Goal: Information Seeking & Learning: Learn about a topic

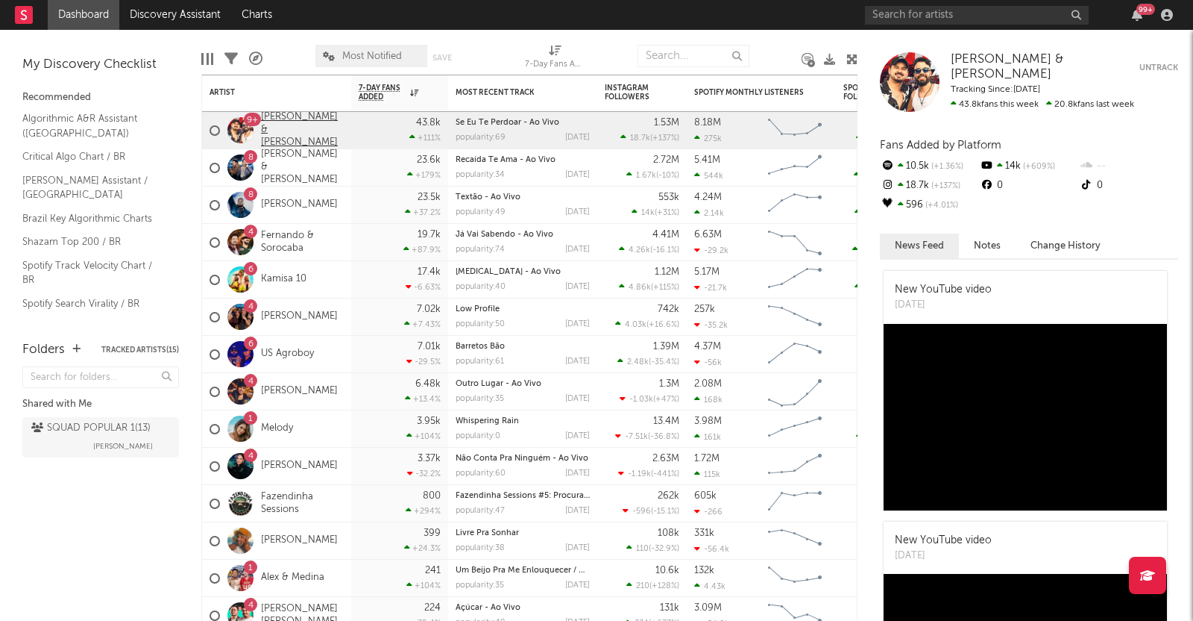
click at [283, 133] on link "[PERSON_NAME] & [PERSON_NAME]" at bounding box center [302, 130] width 83 height 38
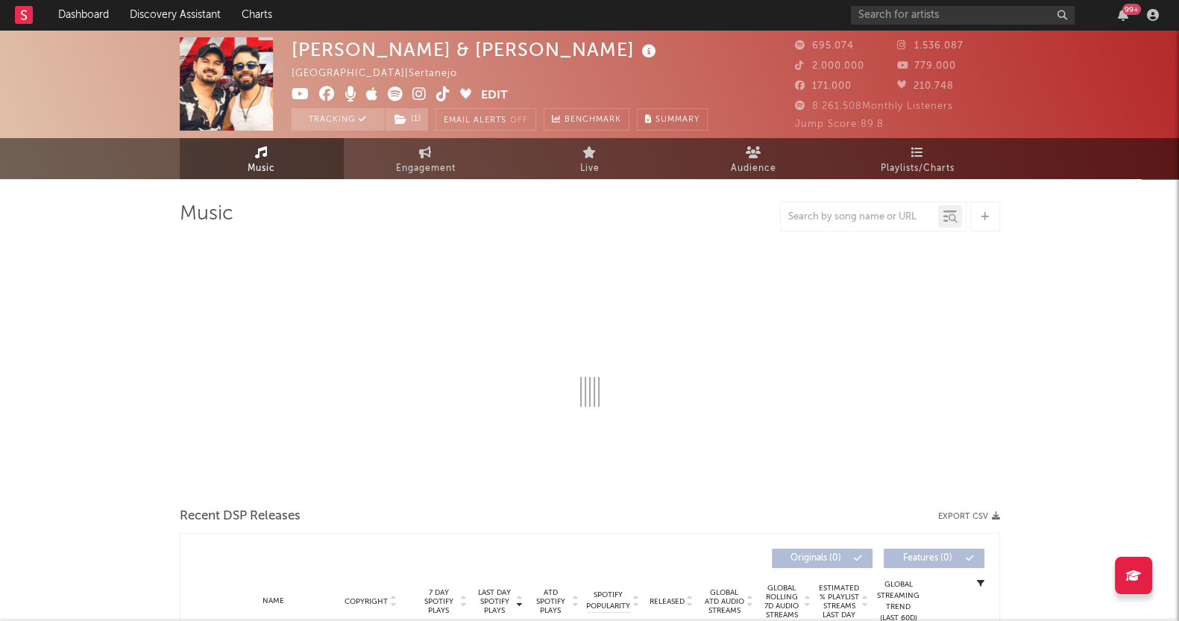
select select "6m"
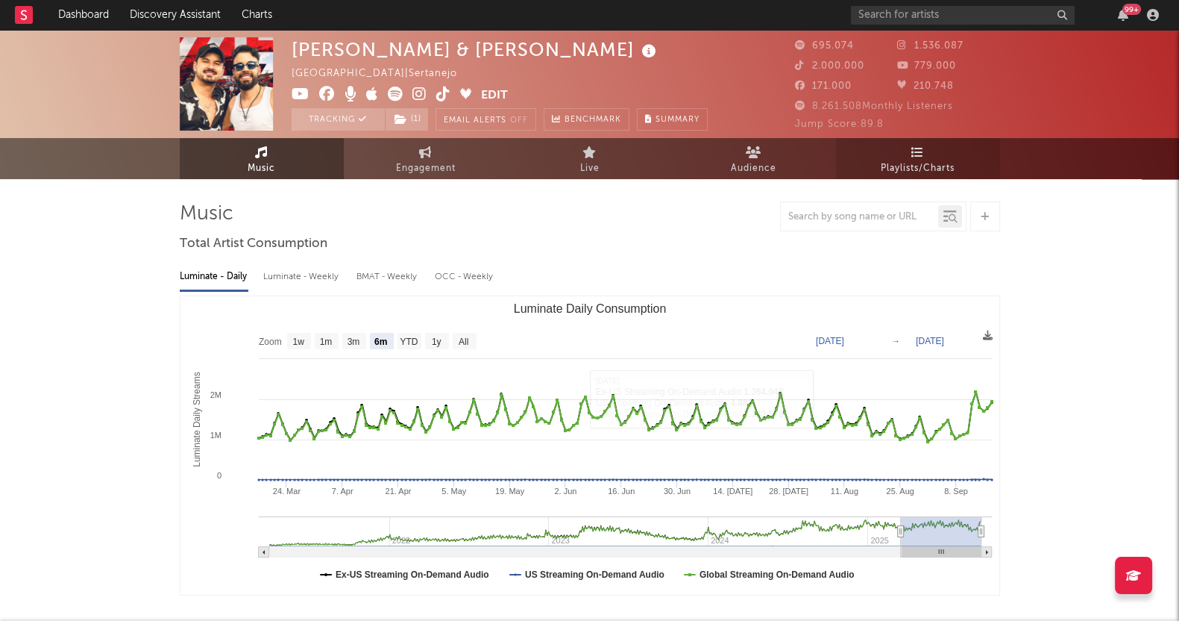
click at [944, 158] on link "Playlists/Charts" at bounding box center [918, 158] width 164 height 41
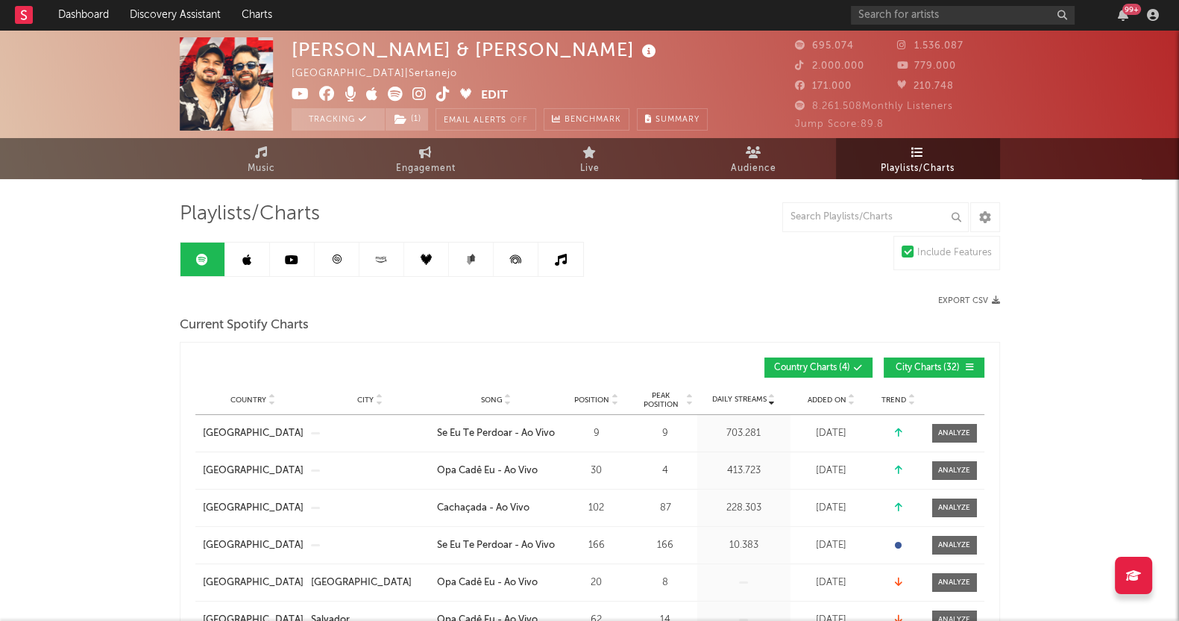
click at [244, 251] on link at bounding box center [247, 259] width 45 height 34
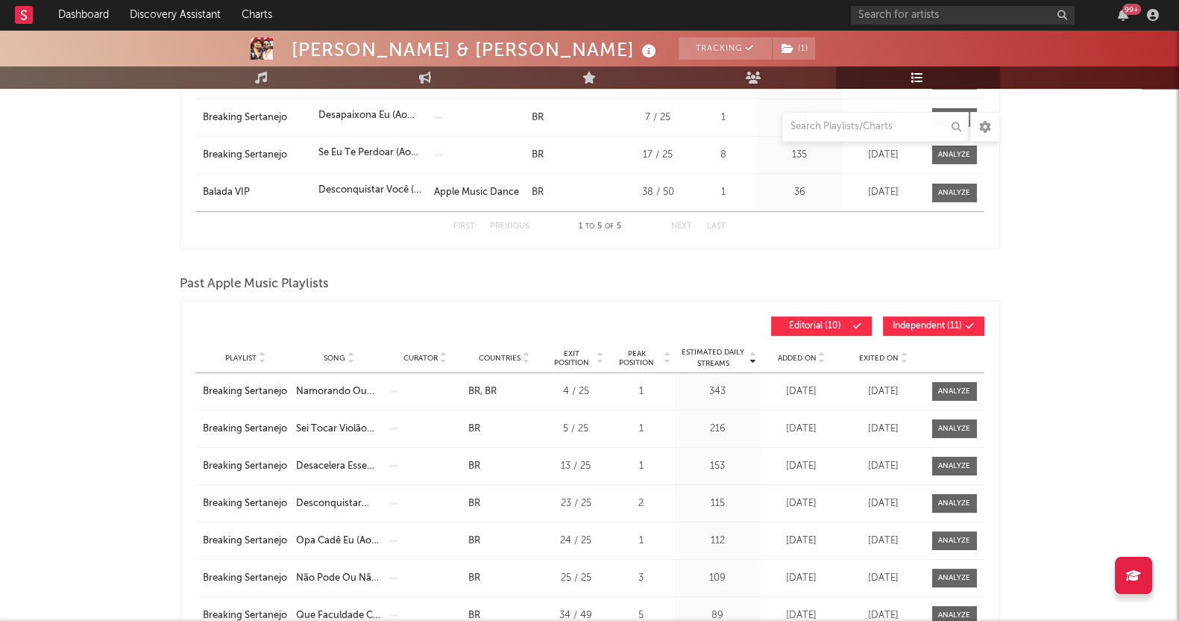
scroll to position [280, 0]
